Goal: Navigation & Orientation: Find specific page/section

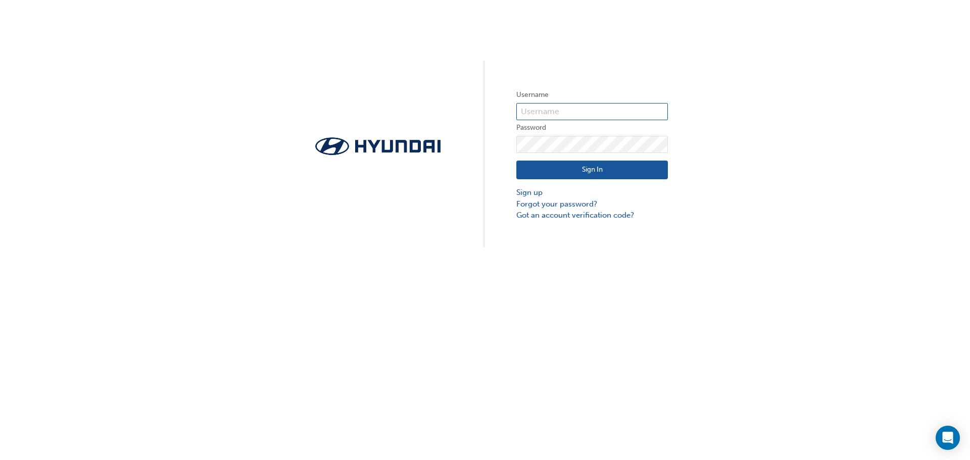
type input "31019"
click at [545, 177] on button "Sign In" at bounding box center [593, 170] width 152 height 19
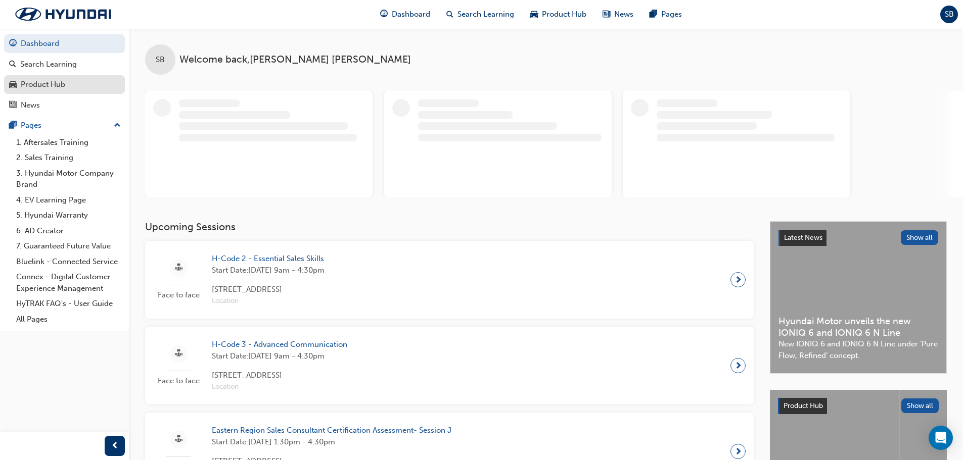
click at [72, 82] on div "Product Hub" at bounding box center [64, 84] width 111 height 13
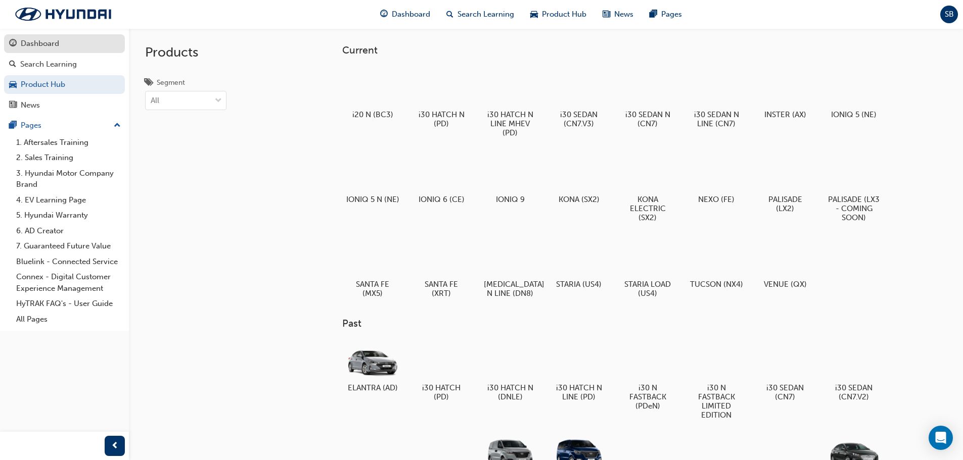
click at [67, 49] on div "Dashboard" at bounding box center [64, 43] width 111 height 13
